Goal: Communication & Community: Answer question/provide support

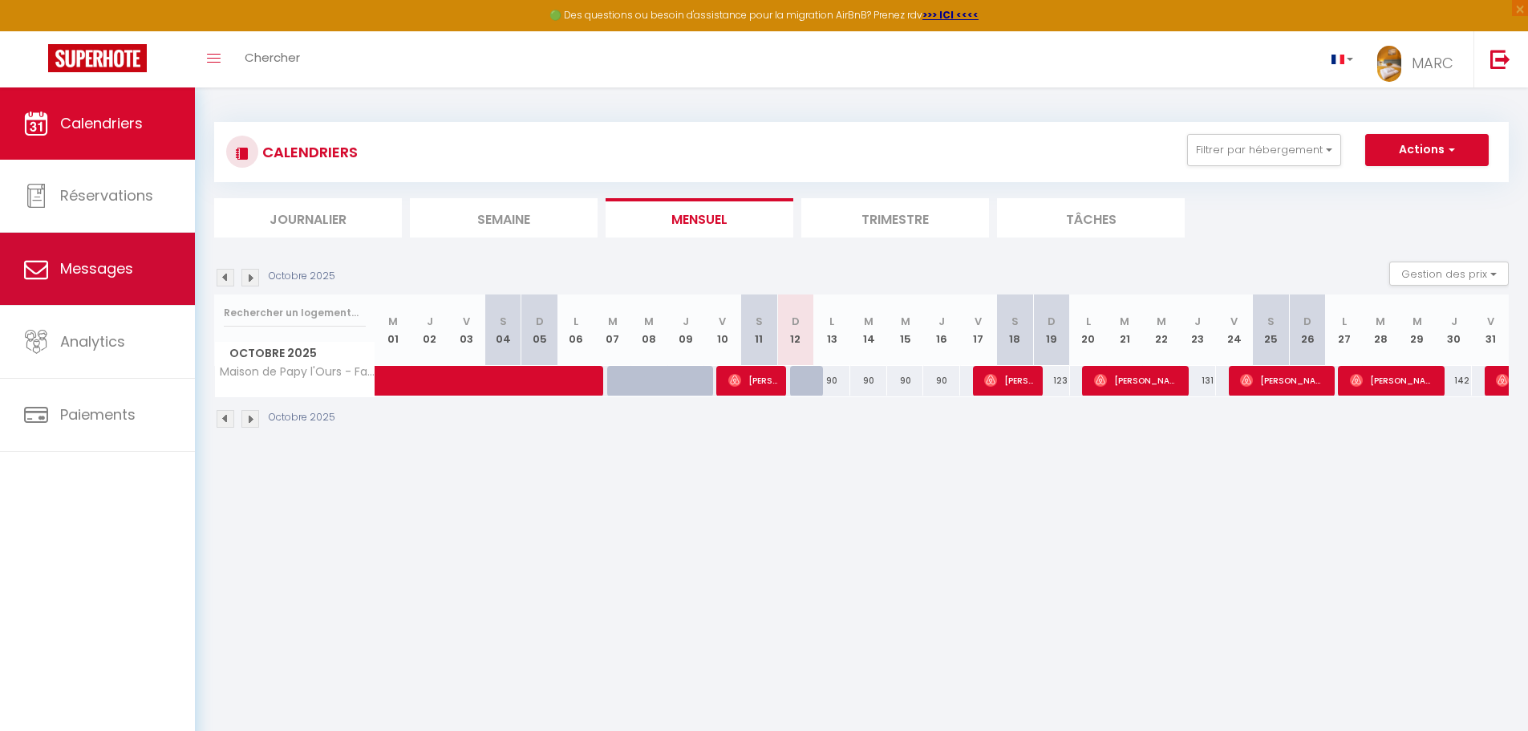
click at [112, 266] on span "Messages" at bounding box center [96, 268] width 73 height 20
select select "message"
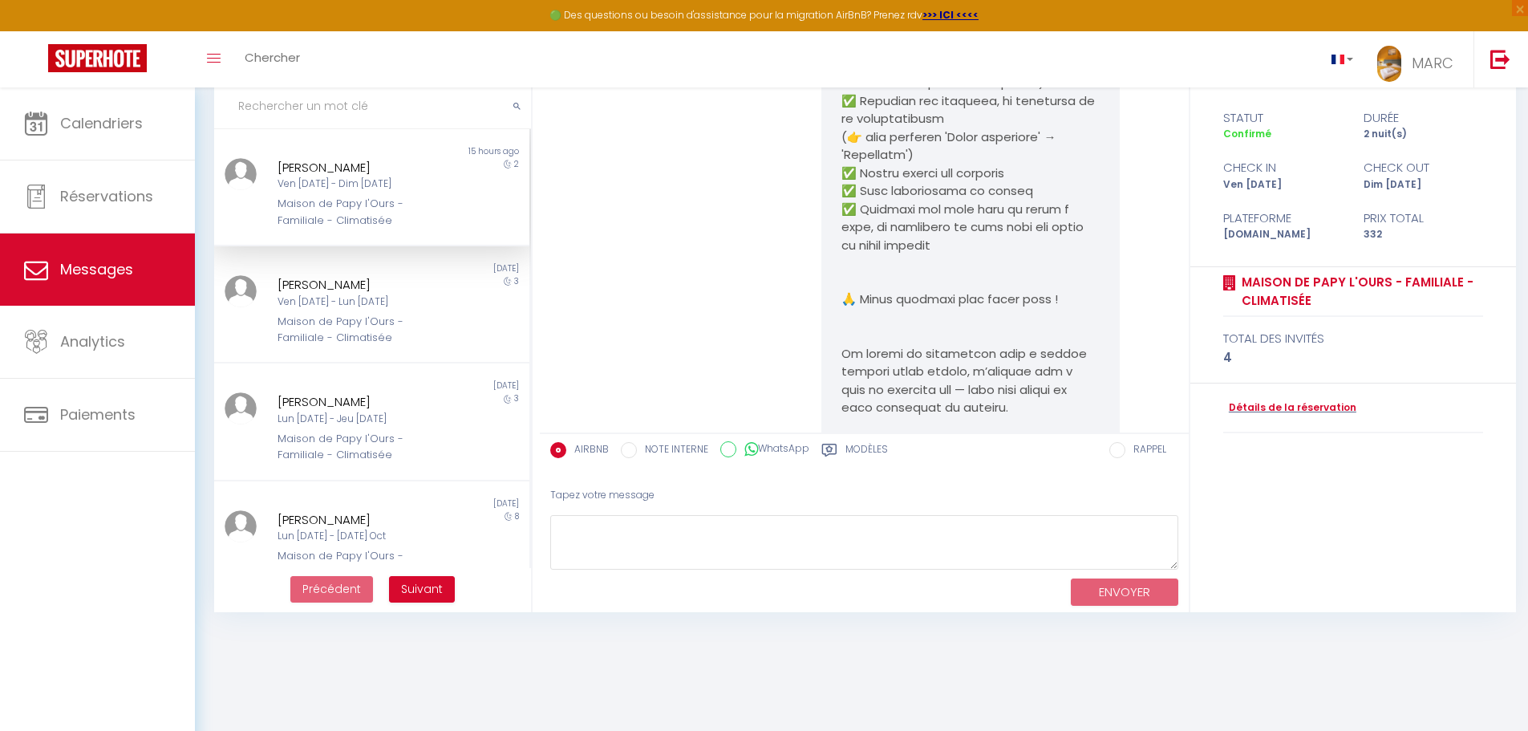
scroll to position [6096, 0]
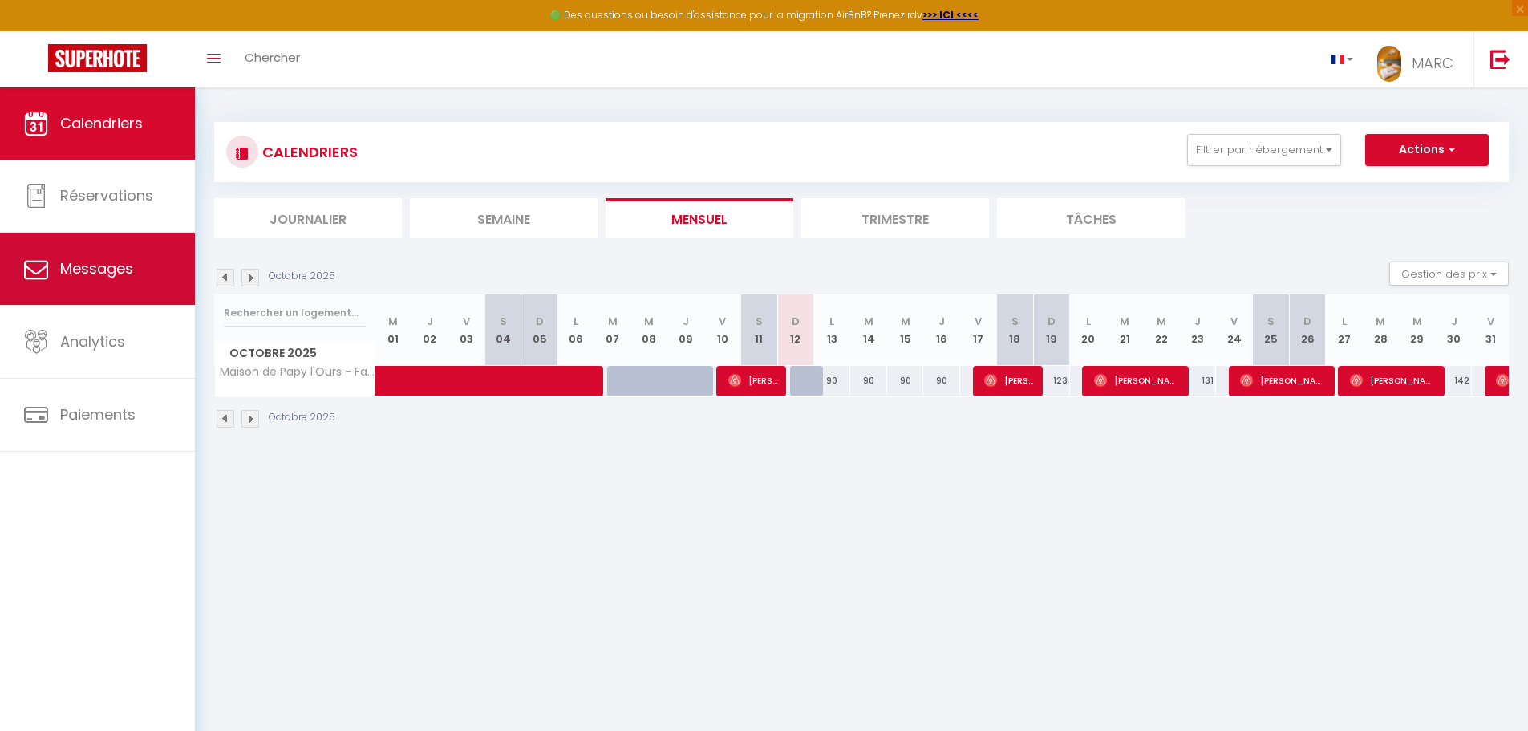
click at [99, 273] on span "Messages" at bounding box center [96, 268] width 73 height 20
select select "message"
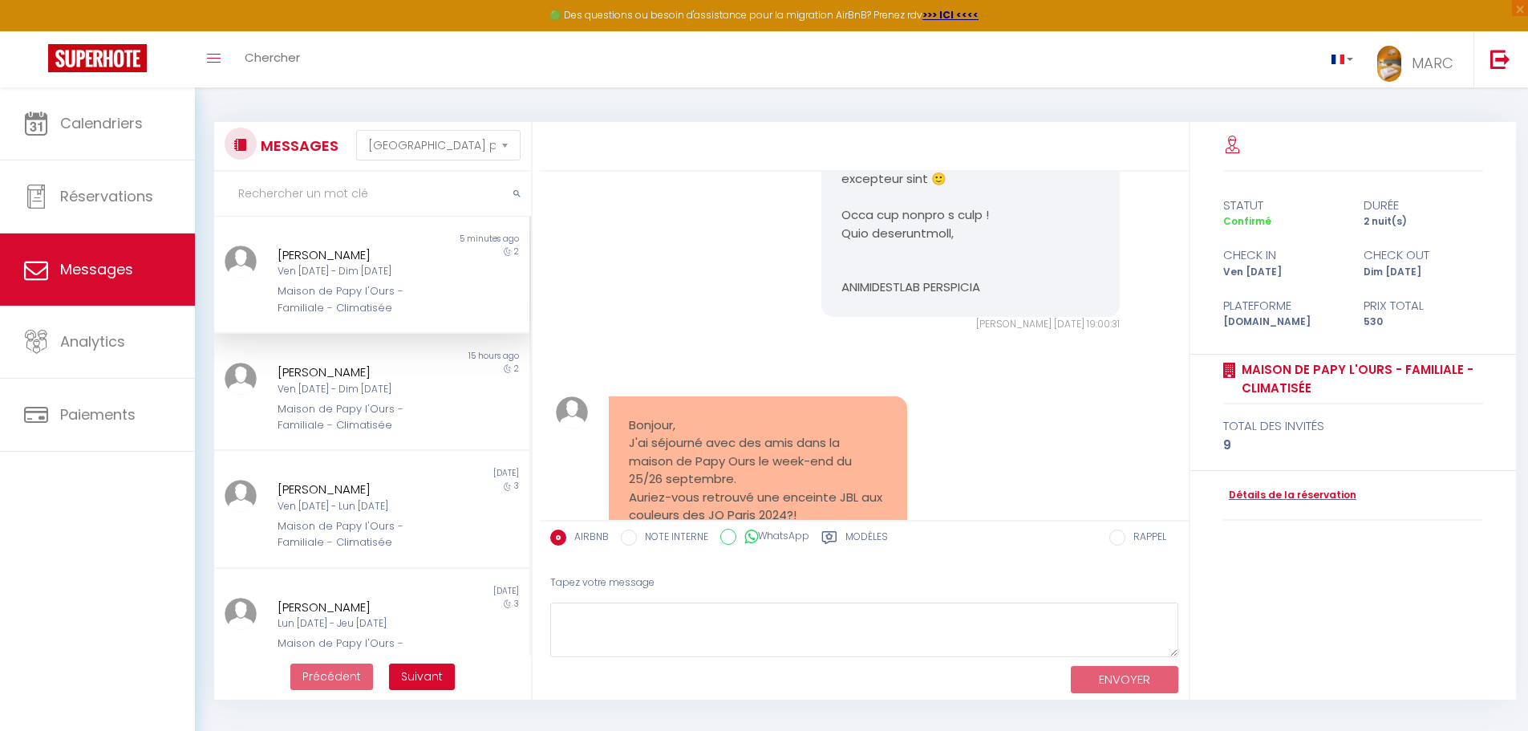
scroll to position [7096, 0]
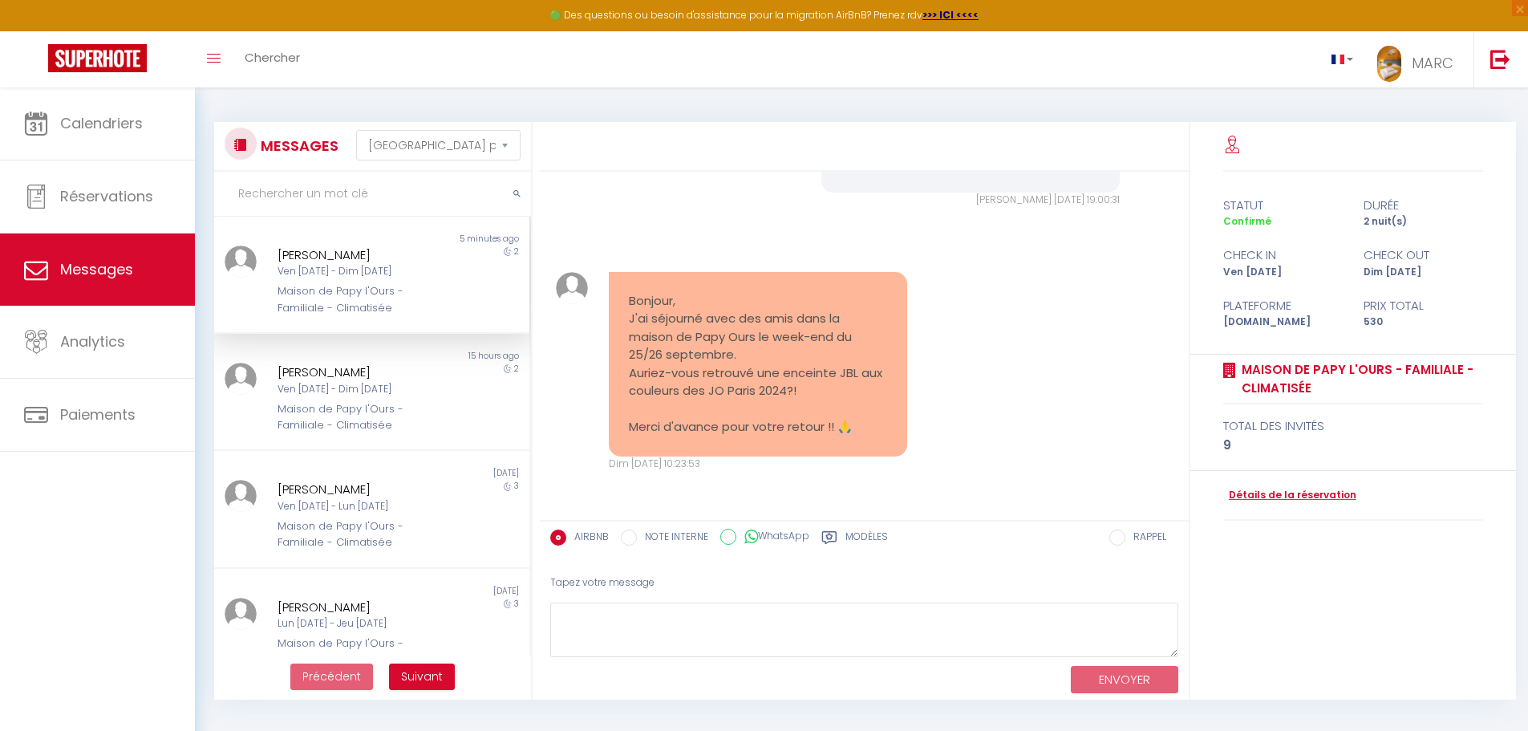
click at [371, 267] on div "Ven [DATE] - Dim [DATE]" at bounding box center [359, 271] width 163 height 15
click at [361, 382] on div "Ven [DATE] - Dim [DATE]" at bounding box center [359, 389] width 163 height 15
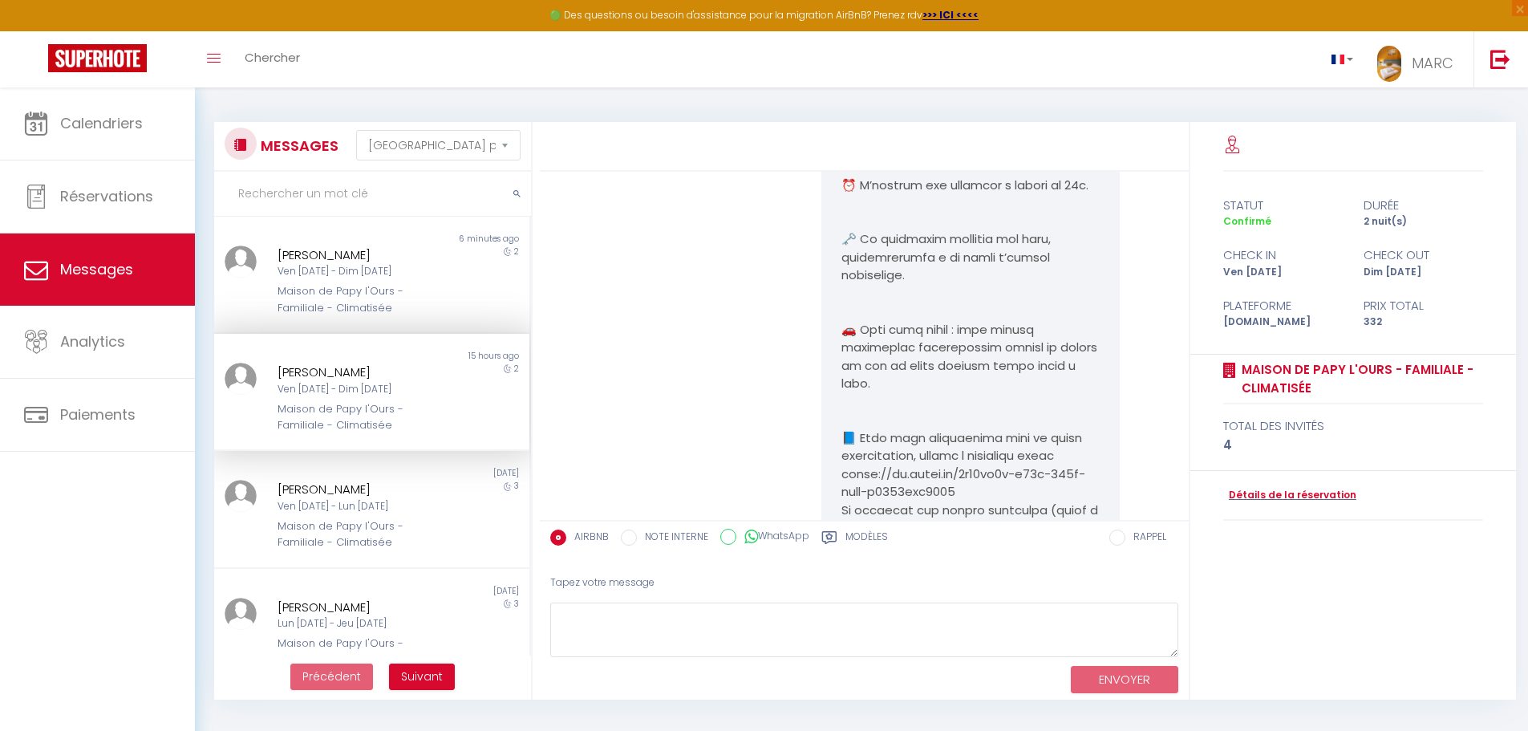
scroll to position [6497, 0]
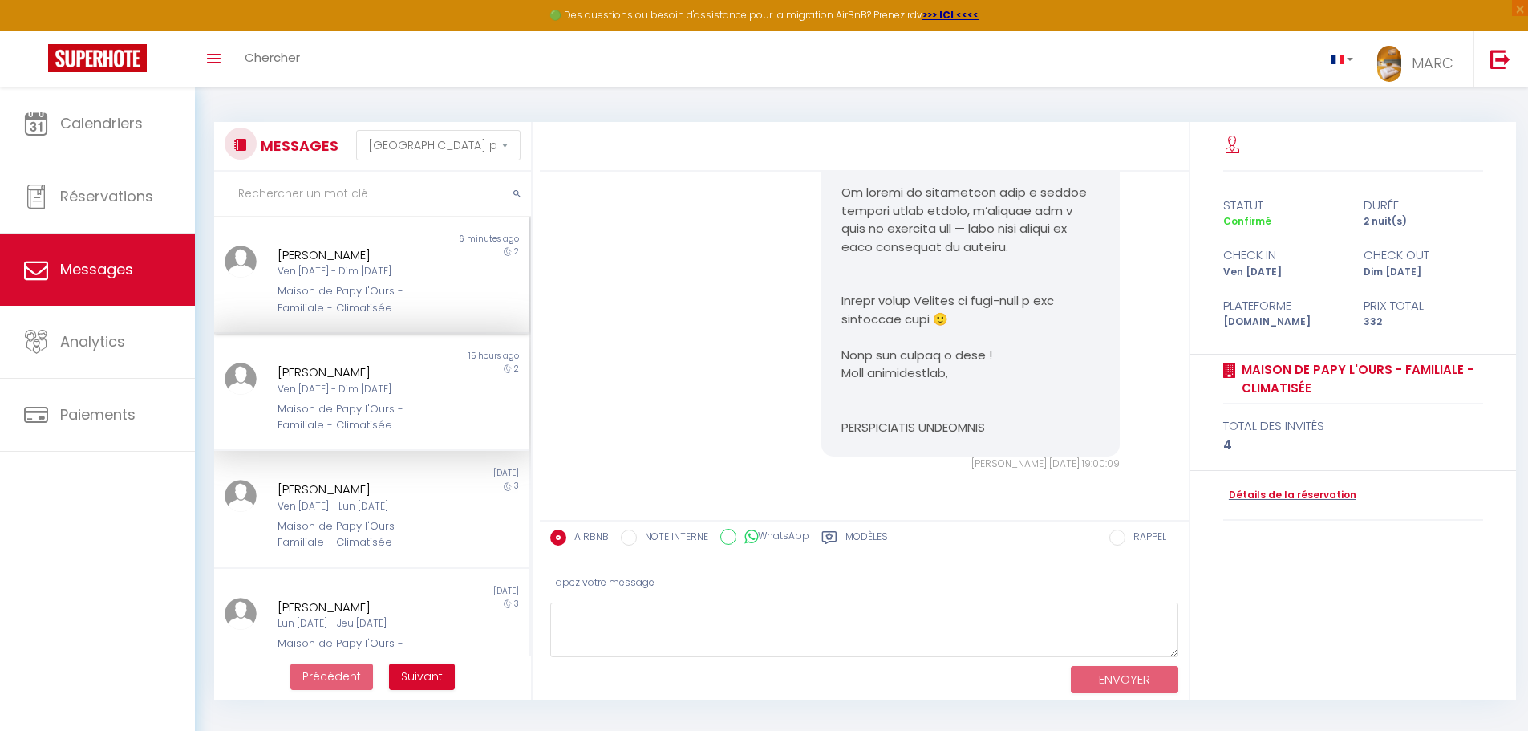
click at [364, 265] on div "Ven [DATE] - Dim [DATE]" at bounding box center [359, 271] width 163 height 15
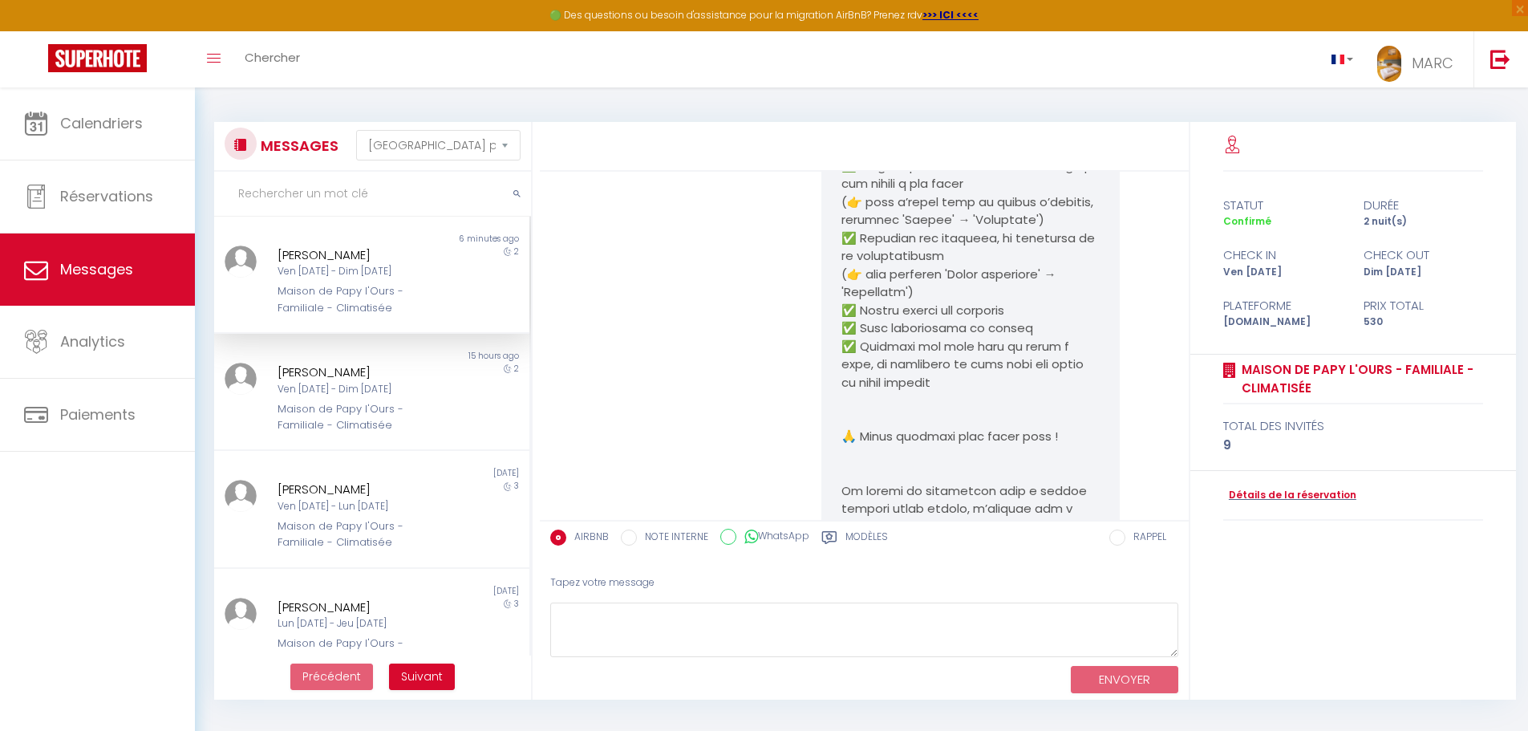
scroll to position [7096, 0]
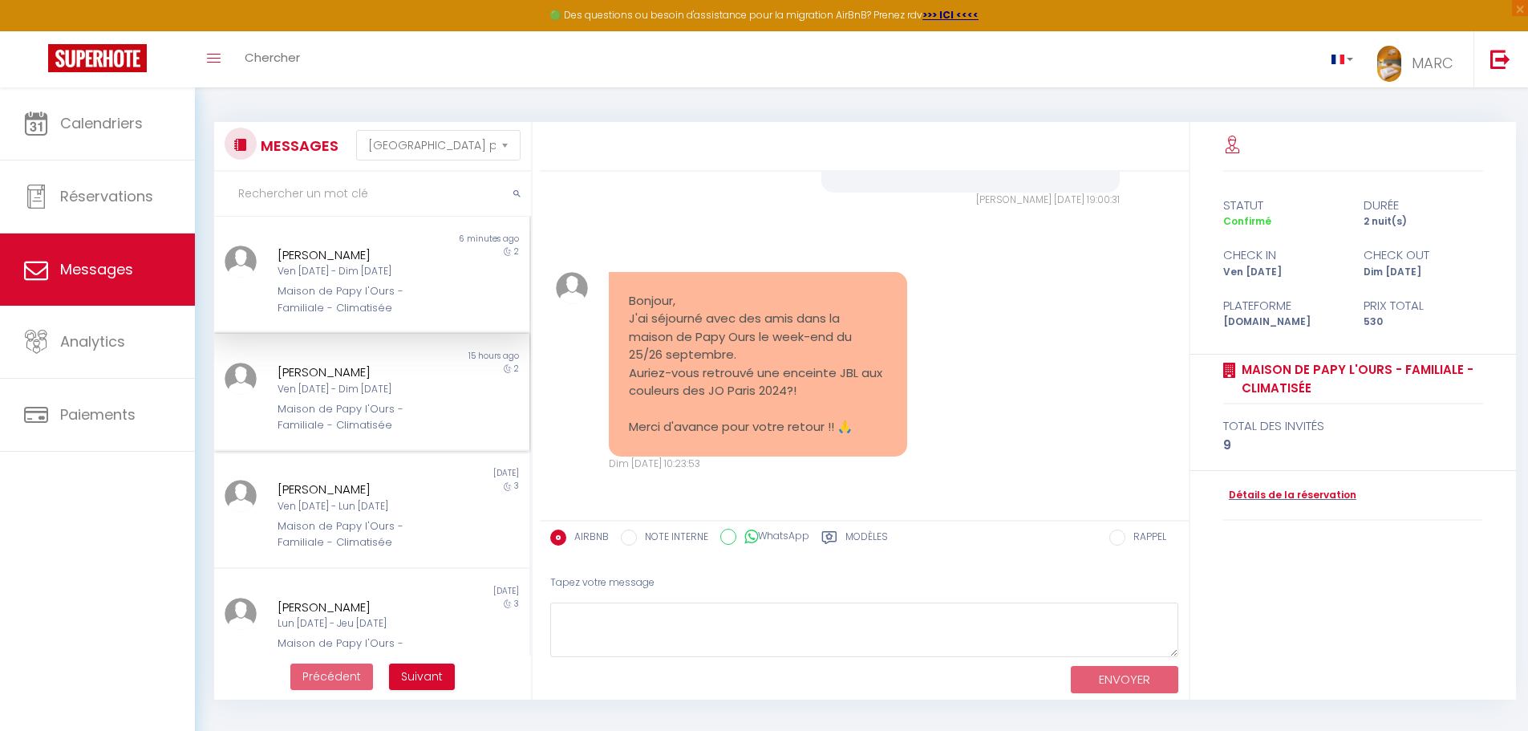
click at [337, 408] on div "Maison de Papy l'Ours - Familiale - Climatisée" at bounding box center [359, 417] width 163 height 33
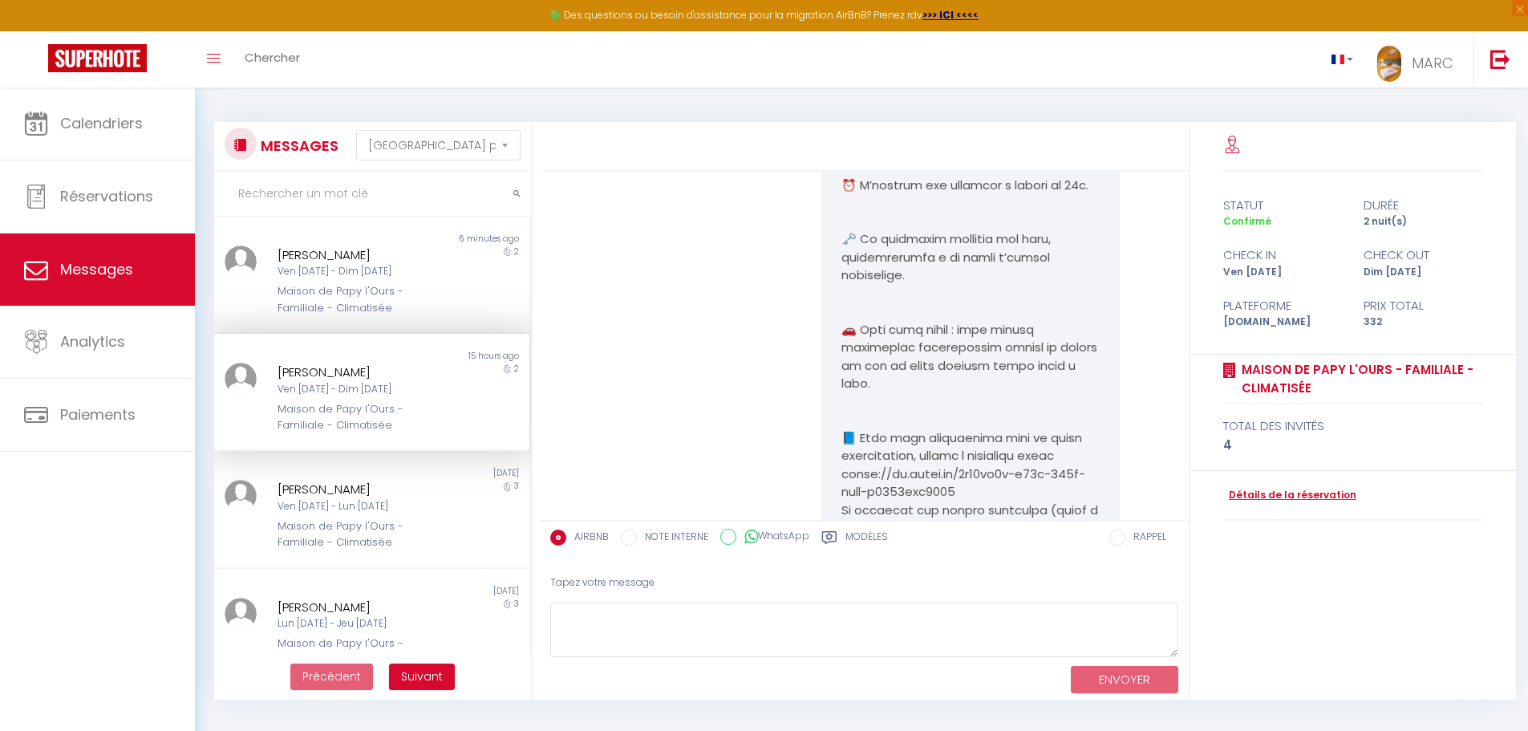
scroll to position [6497, 0]
